Goal: Find specific page/section: Find specific page/section

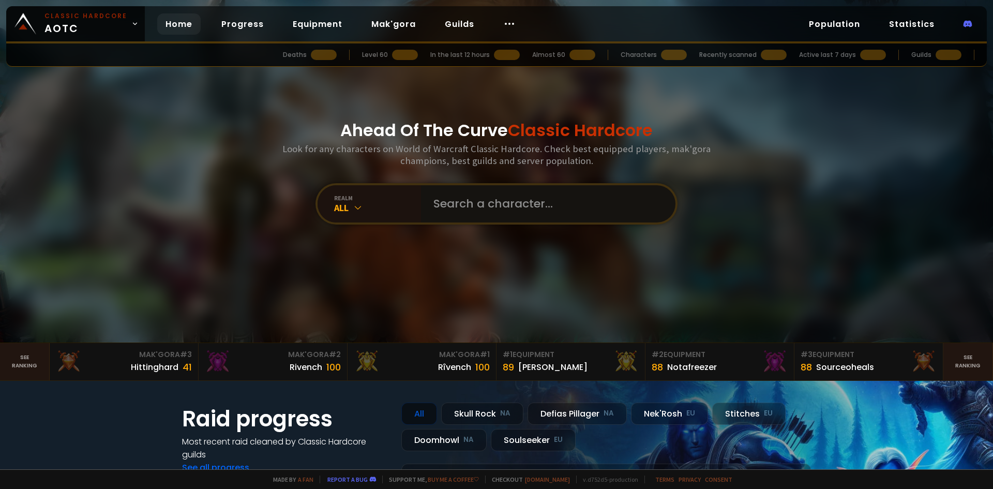
click at [477, 197] on input "text" at bounding box center [545, 203] width 236 height 37
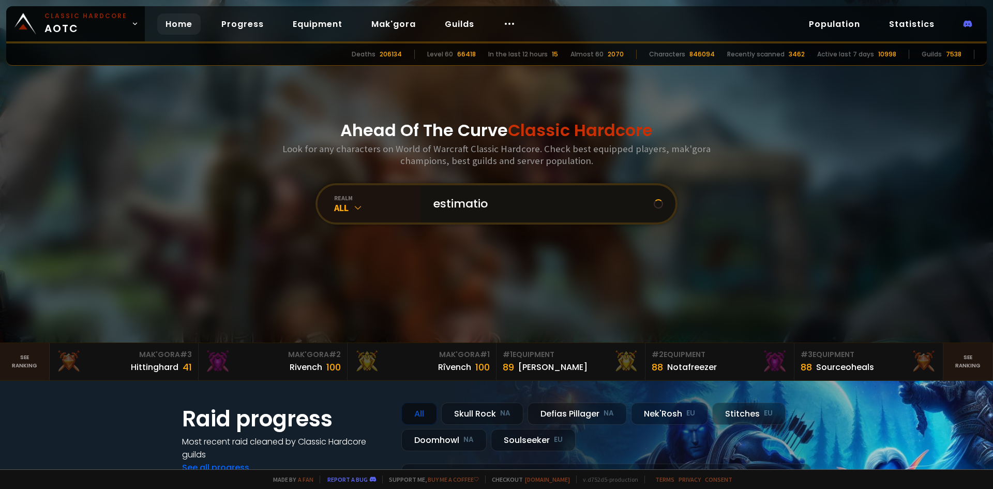
type input "estimation"
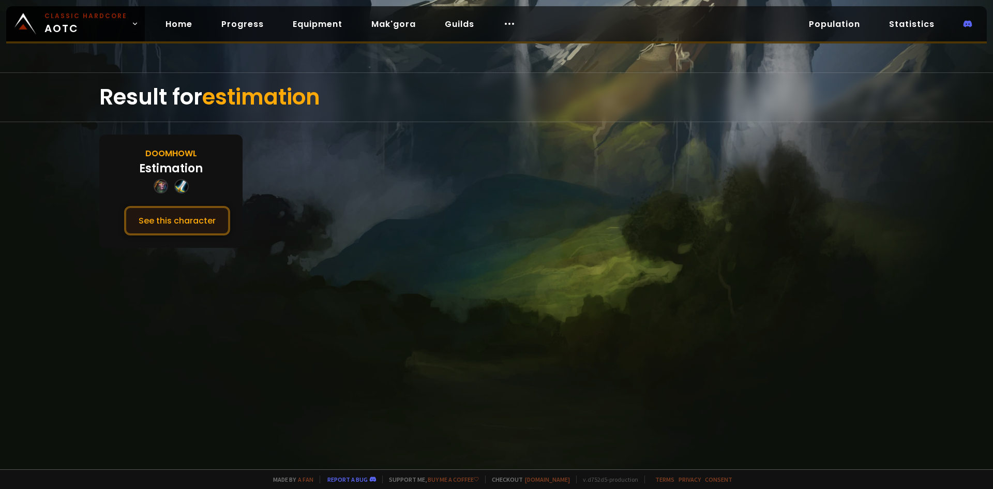
click at [196, 225] on button "See this character" at bounding box center [177, 220] width 106 height 29
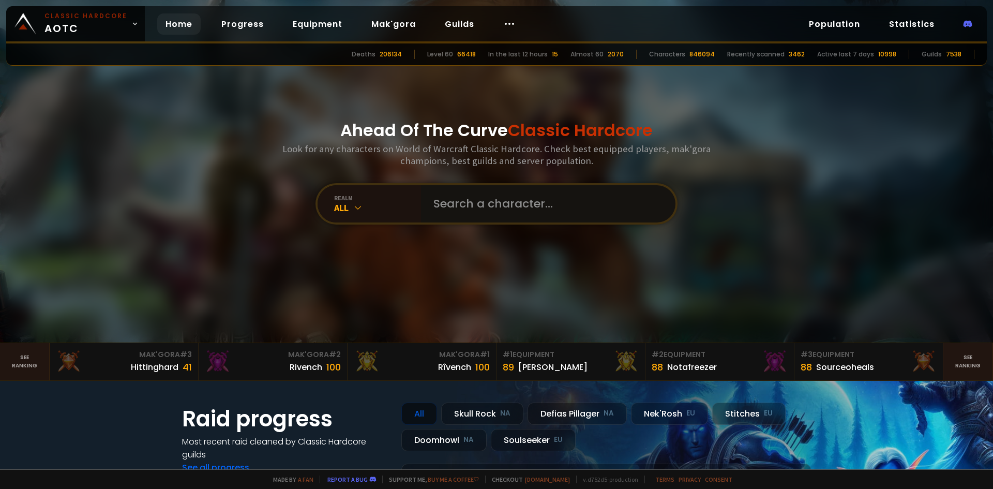
click at [474, 198] on input "text" at bounding box center [545, 203] width 236 height 37
type input "jacksenemy"
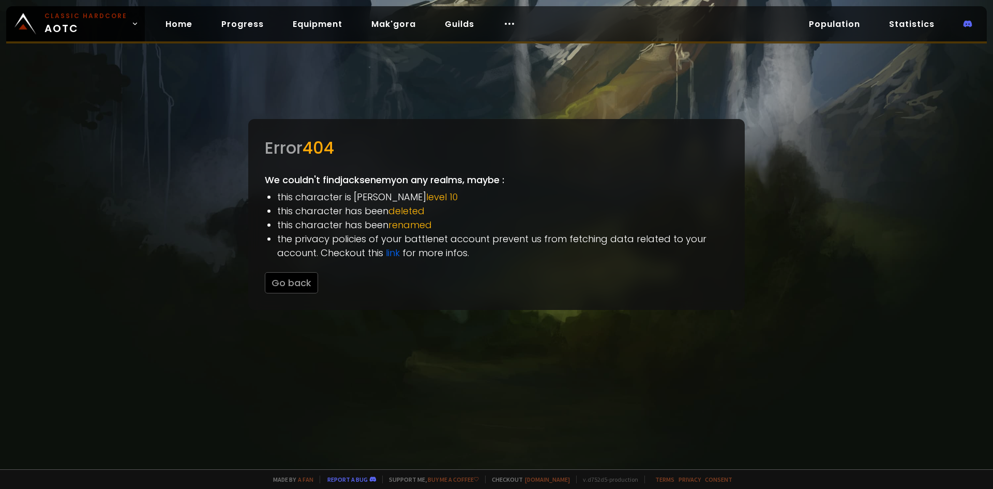
click at [122, 152] on div at bounding box center [496, 244] width 993 height 489
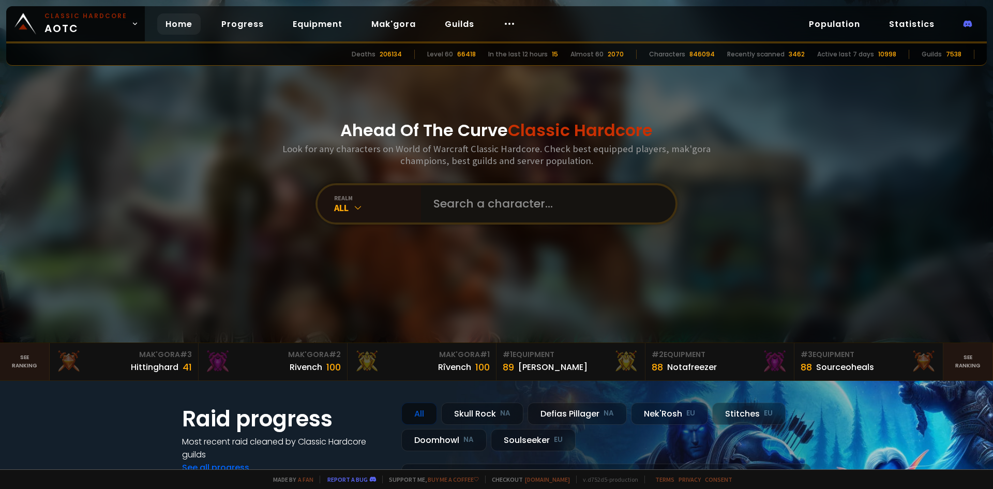
click at [528, 218] on input "text" at bounding box center [545, 203] width 236 height 37
type input "Jacksenemy"
